Goal: Task Accomplishment & Management: Manage account settings

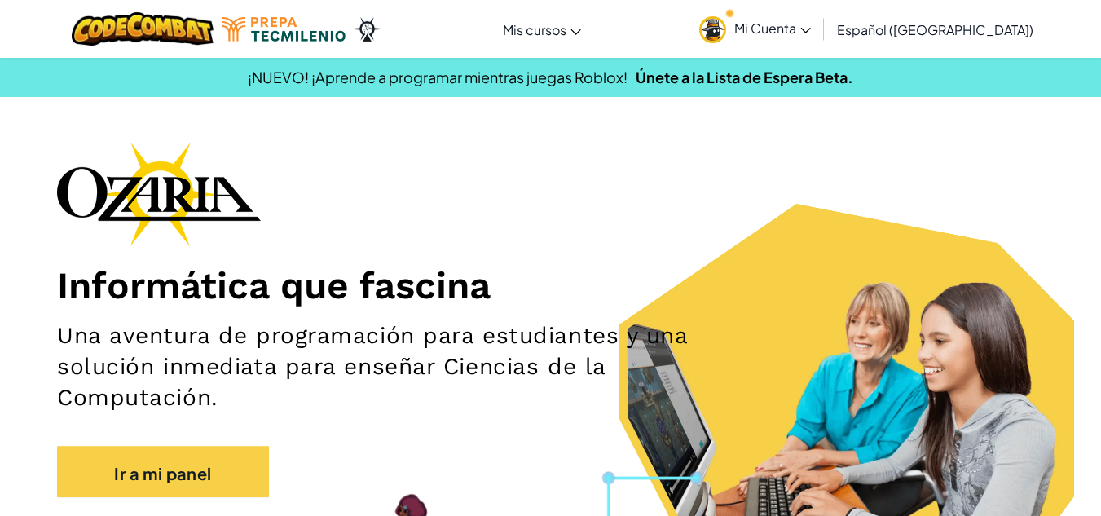
click at [819, 37] on link "Mi Cuenta" at bounding box center [755, 28] width 128 height 51
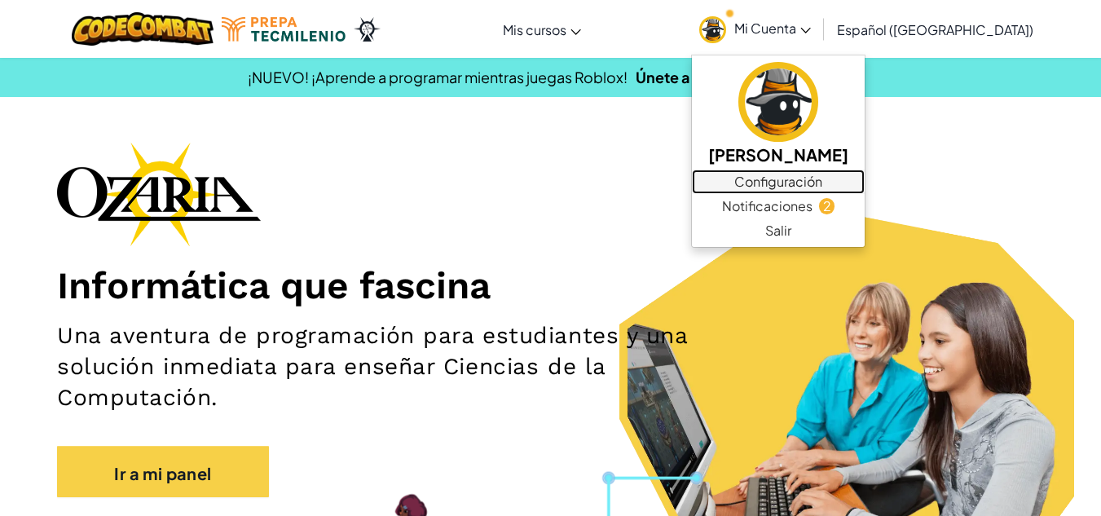
click at [812, 181] on font "Configuración" at bounding box center [778, 181] width 88 height 17
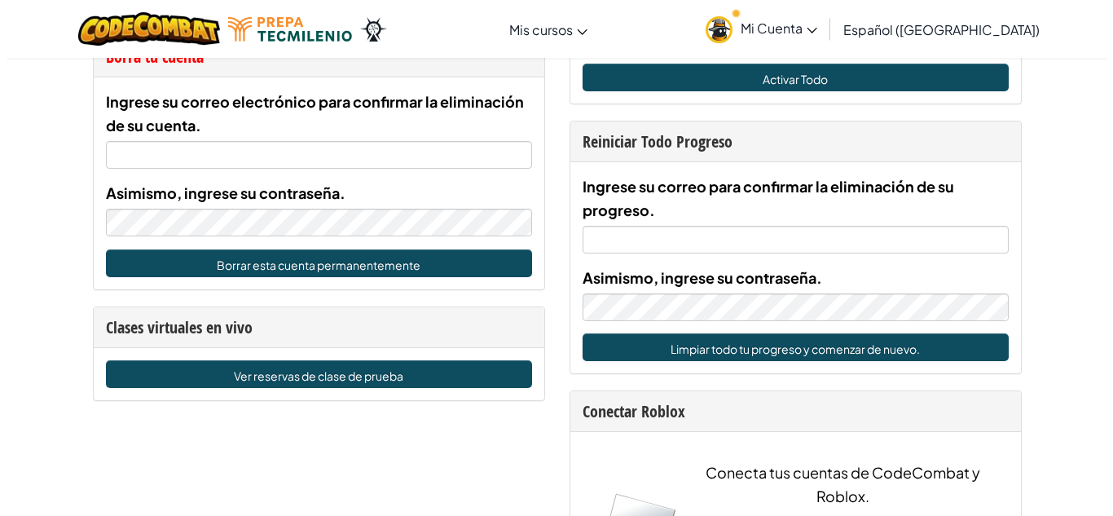
scroll to position [868, 0]
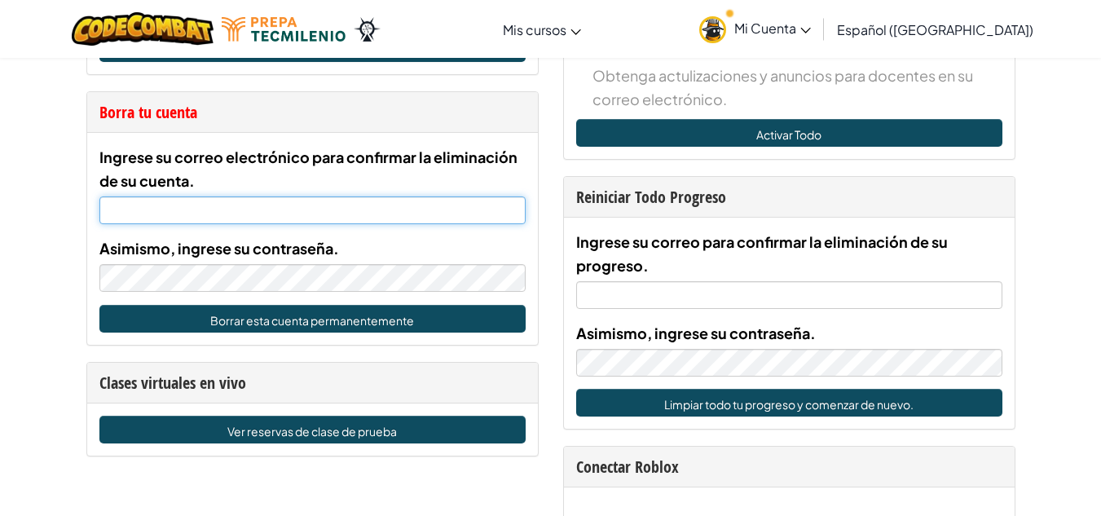
click at [292, 209] on input "Ingrese su correo electrónico para confirmar la eliminación de su cuenta." at bounding box center [312, 210] width 426 height 28
type input "[EMAIL_ADDRESS][DOMAIN_NAME]"
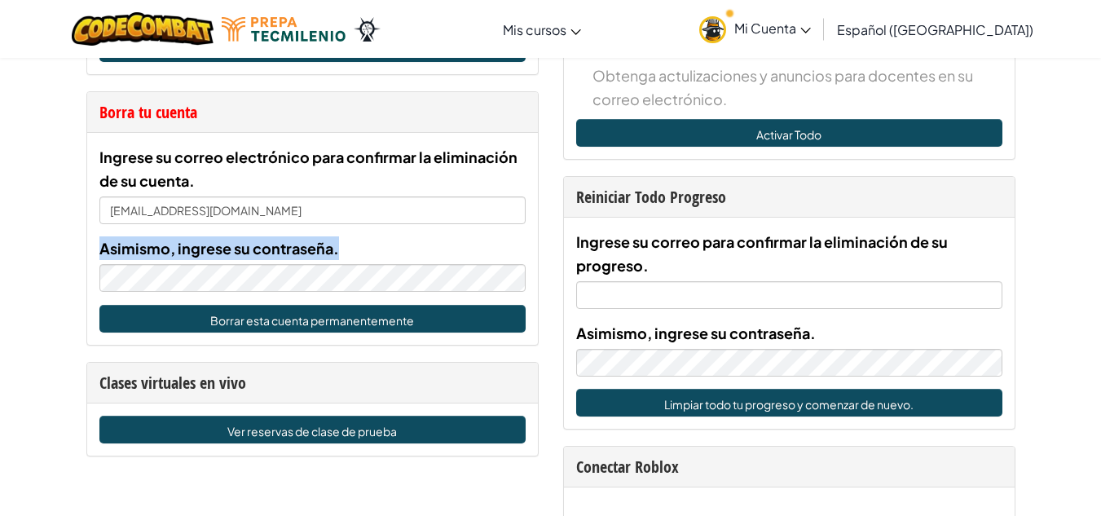
click at [283, 270] on div "Asimismo, ingrese su contraseña." at bounding box center [312, 263] width 426 height 55
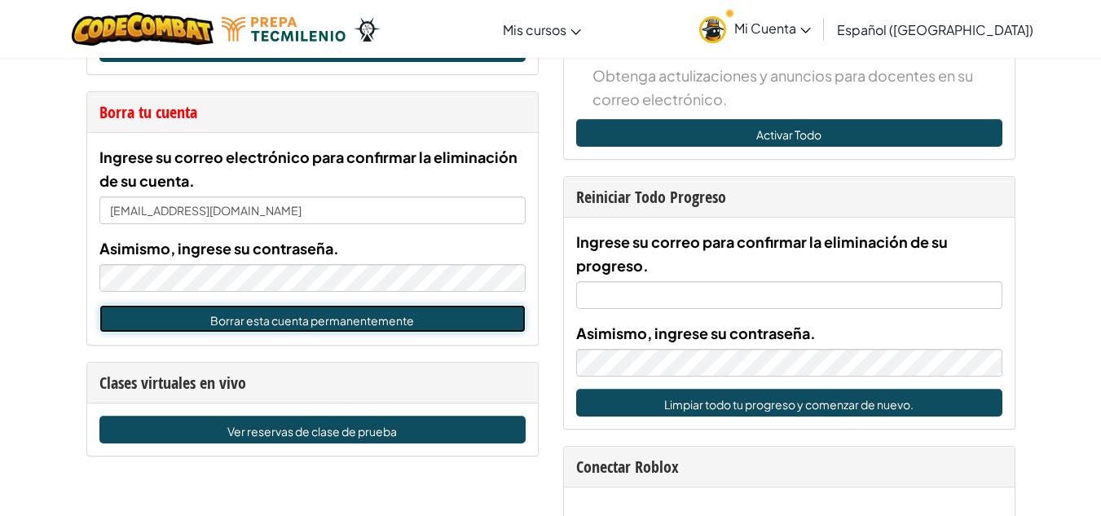
click at [284, 313] on font "Borrar esta cuenta permanentemente" at bounding box center [312, 320] width 204 height 15
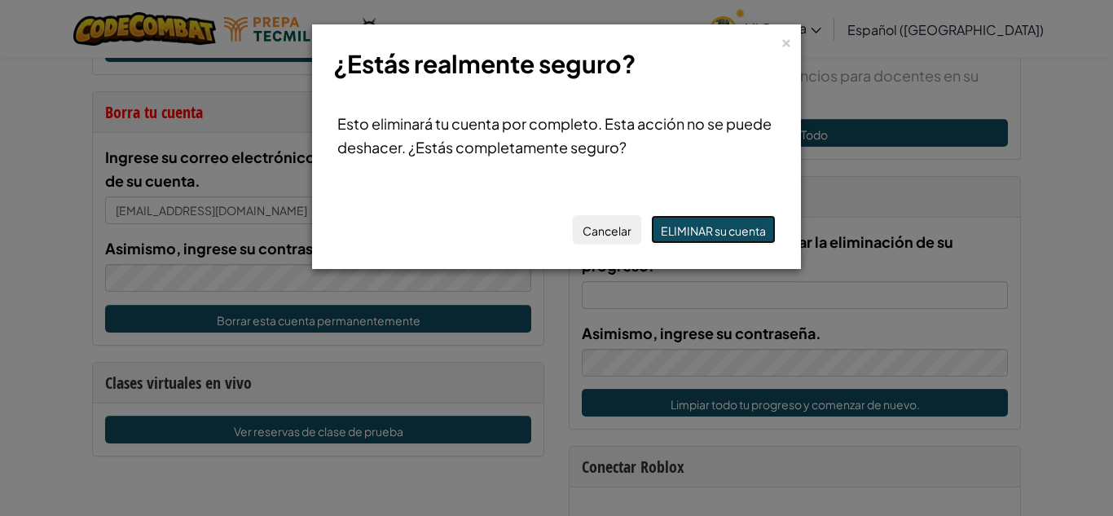
click at [710, 232] on font "ELIMINAR su cuenta" at bounding box center [713, 230] width 105 height 15
